Goal: Register for event/course

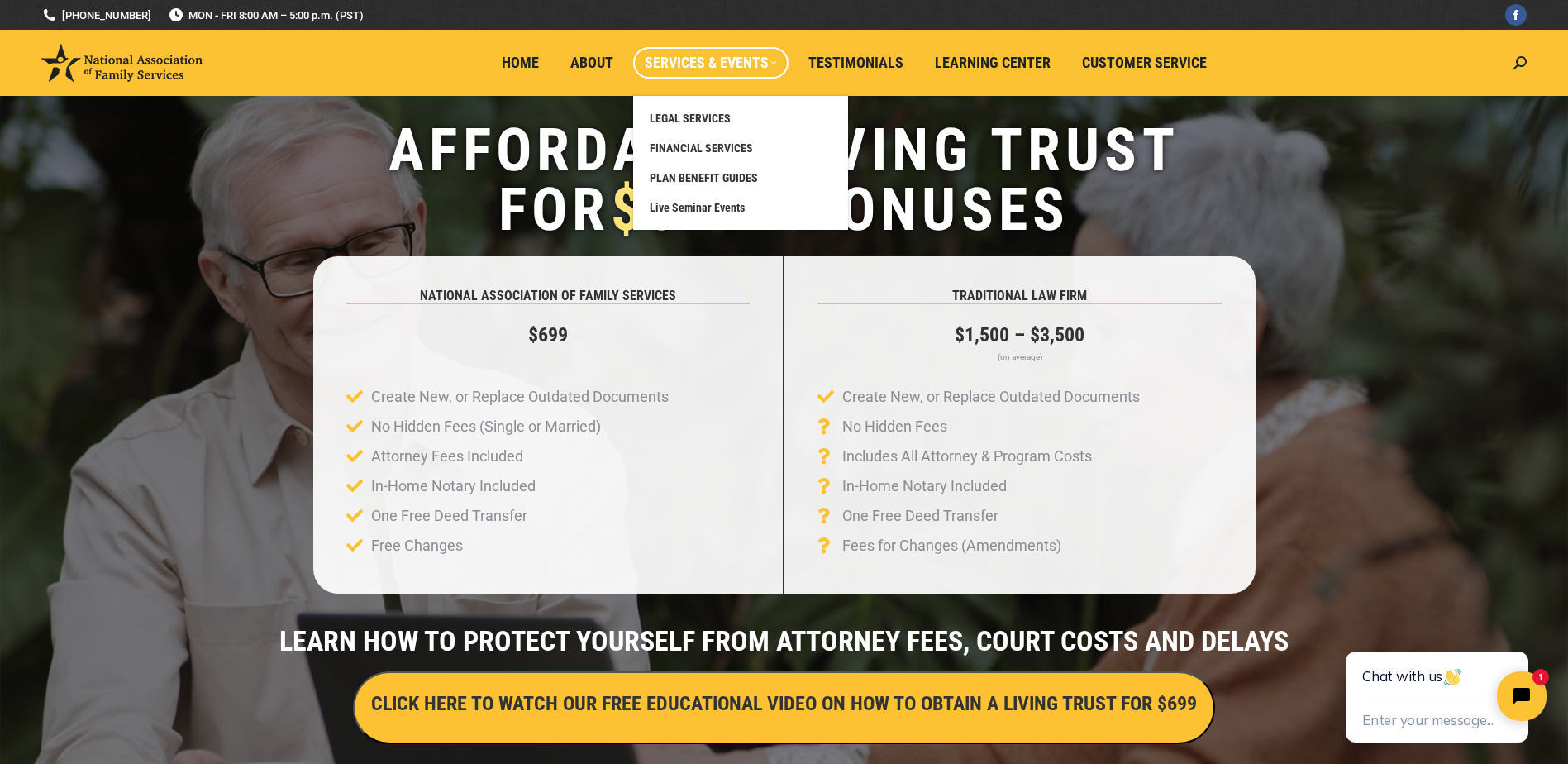
click at [711, 68] on span "Services & Events" at bounding box center [711, 62] width 132 height 18
click at [738, 205] on span "Live Seminar Events" at bounding box center [697, 208] width 95 height 15
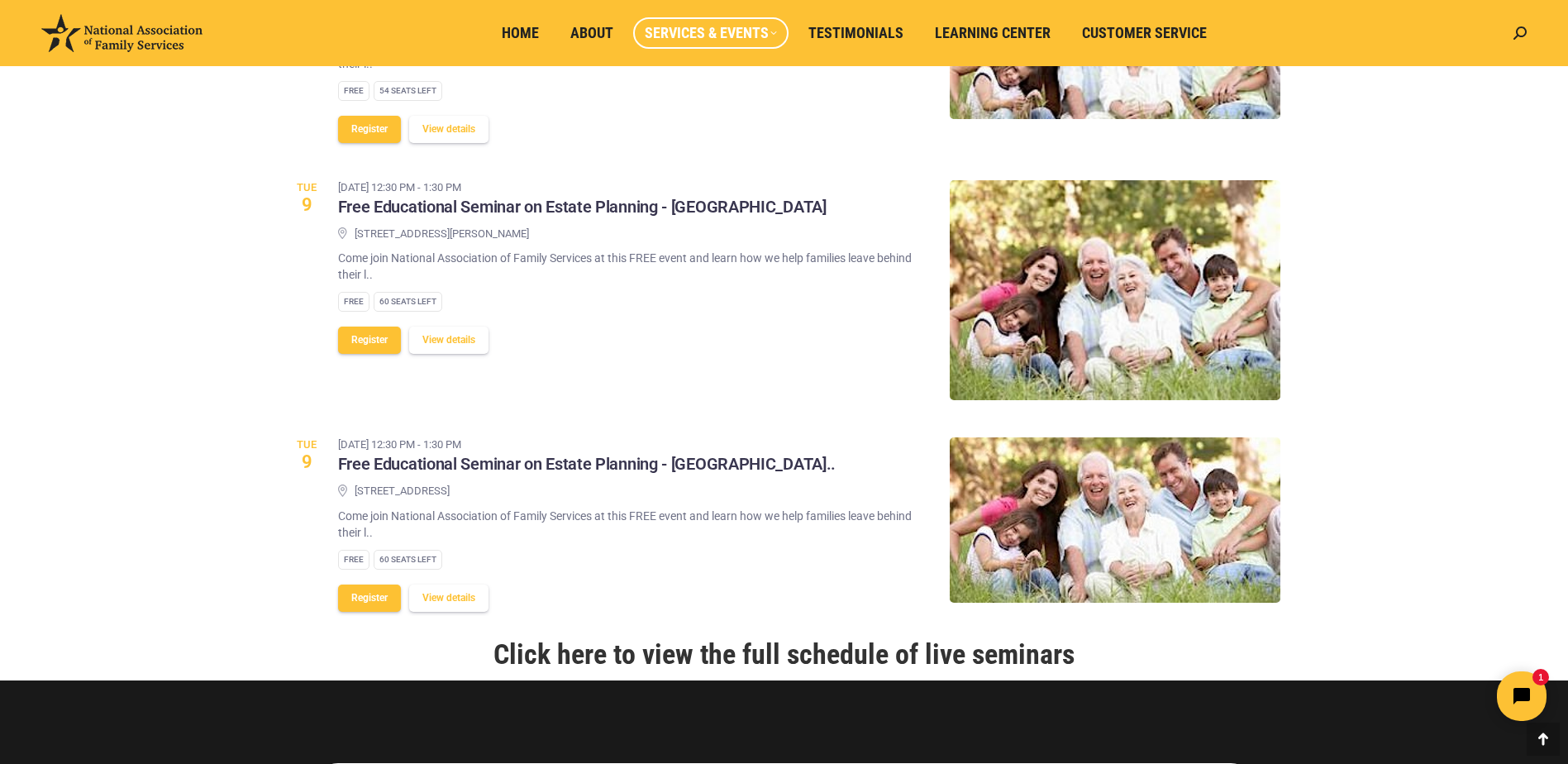
scroll to position [1654, 0]
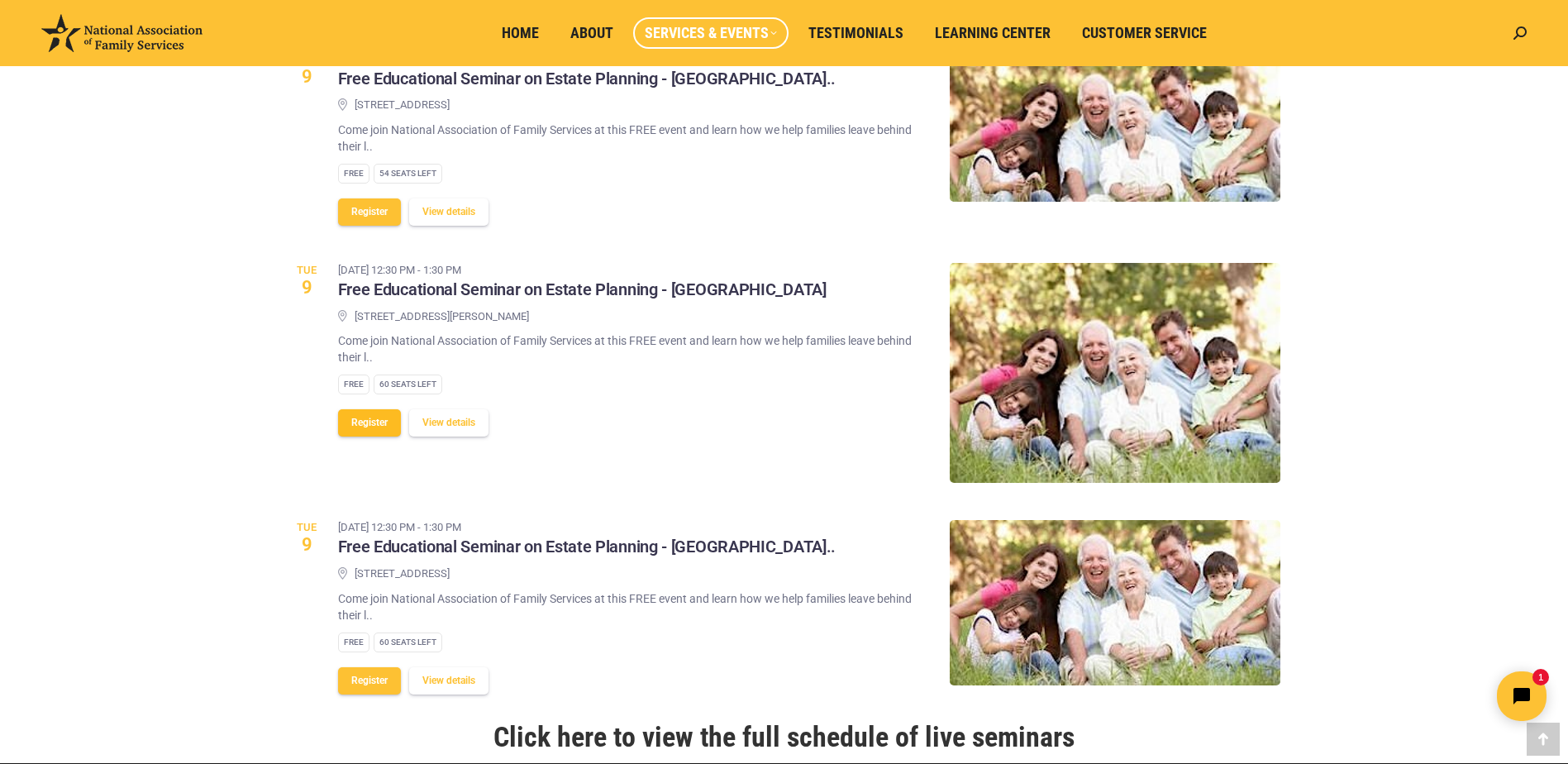
click at [376, 420] on button "Register" at bounding box center [369, 422] width 63 height 27
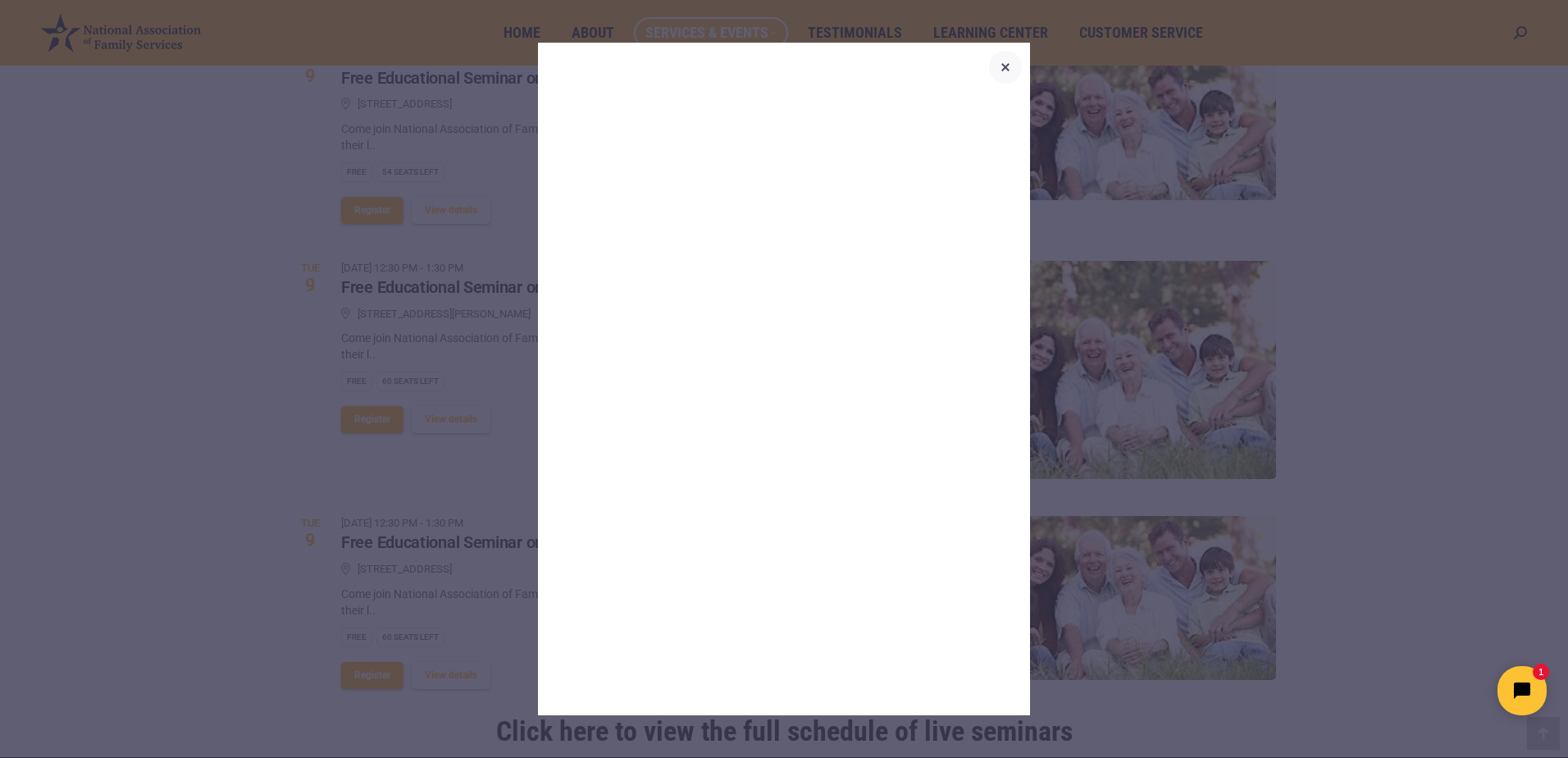
click at [1004, 66] on icon "button" at bounding box center [1005, 67] width 8 height 8
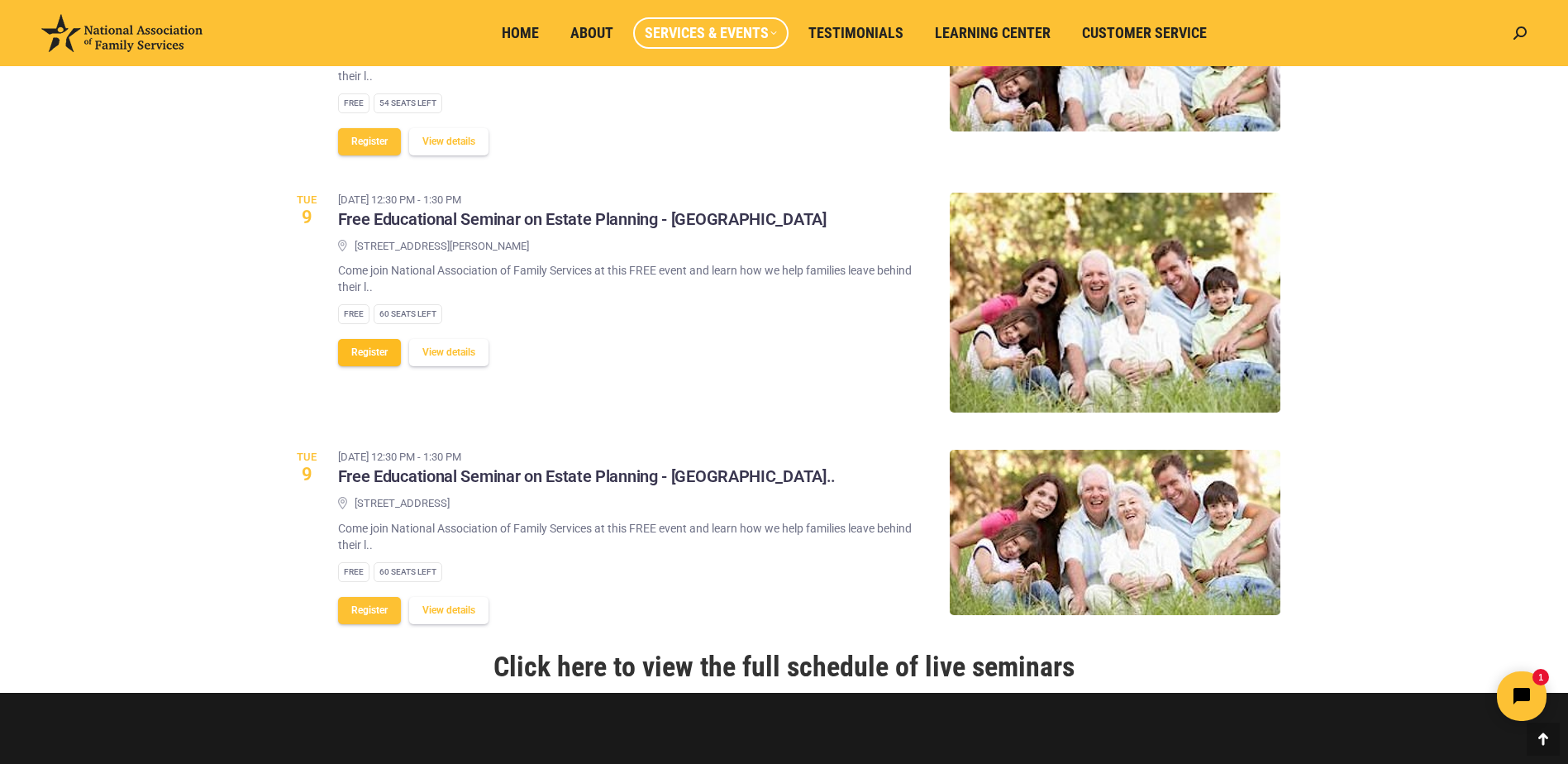
scroll to position [1737, 0]
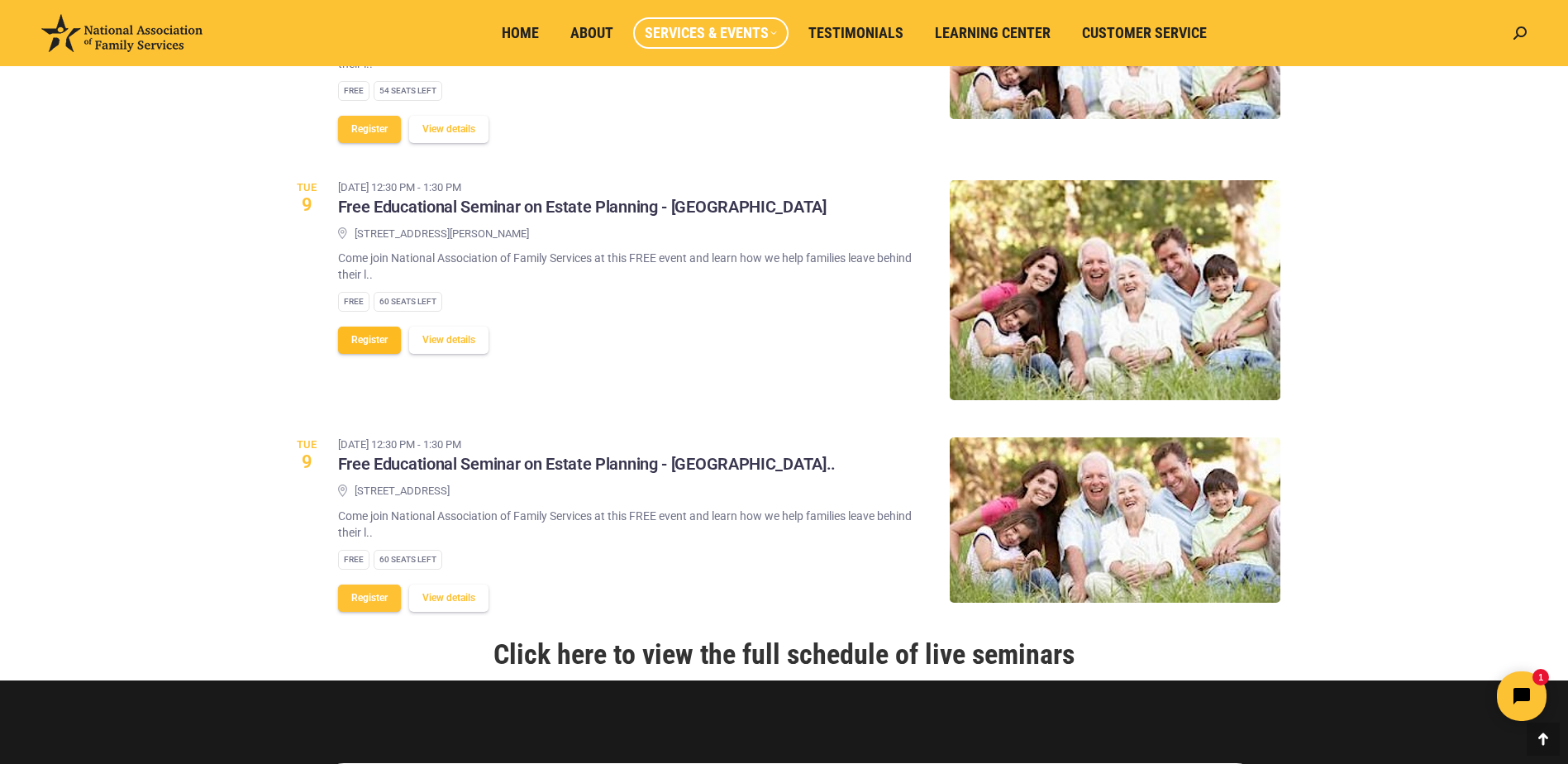
click at [362, 337] on button "Register" at bounding box center [369, 340] width 63 height 27
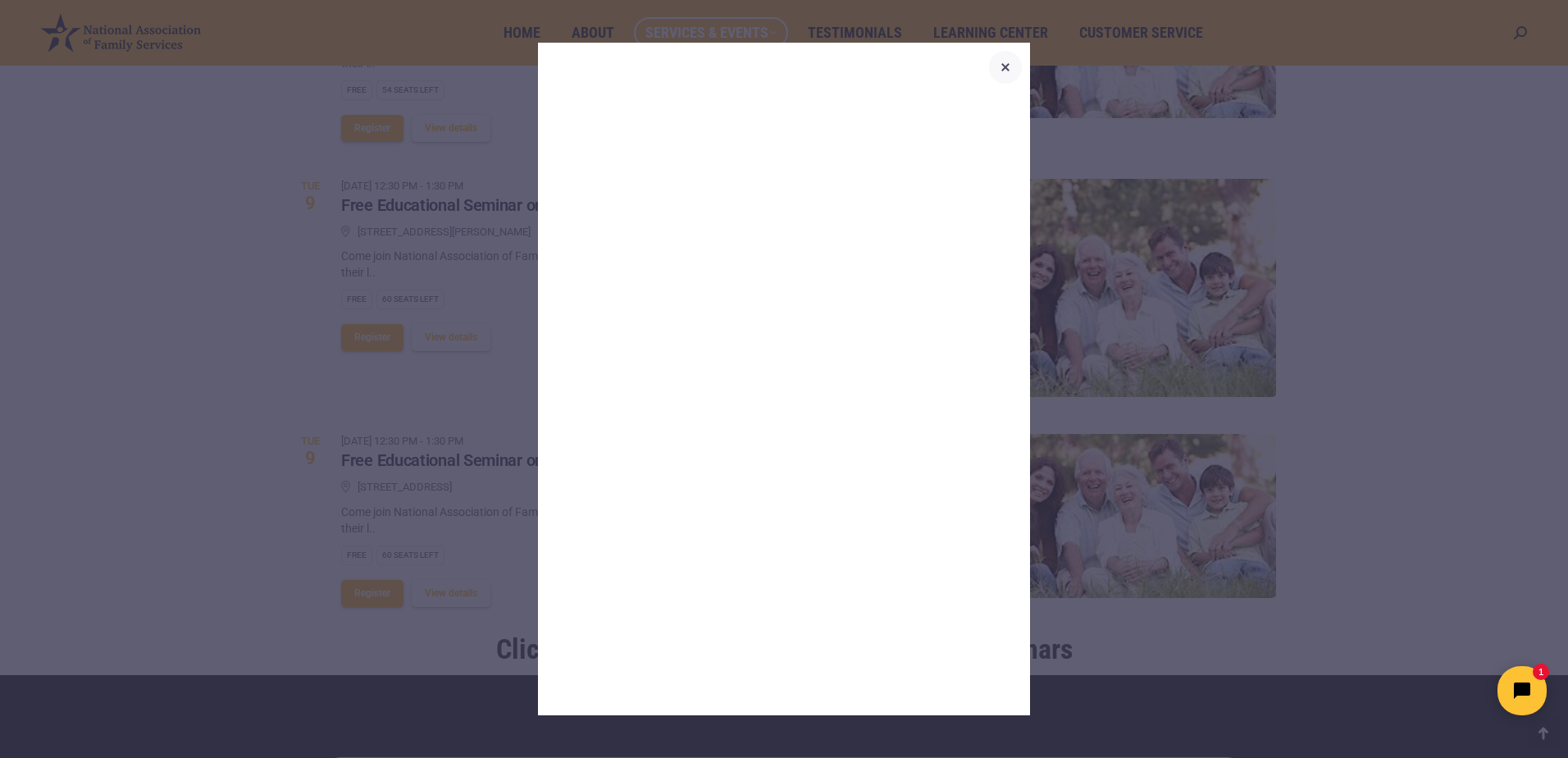
click at [1000, 69] on icon "button" at bounding box center [1005, 67] width 20 height 20
